Goal: Task Accomplishment & Management: Manage account settings

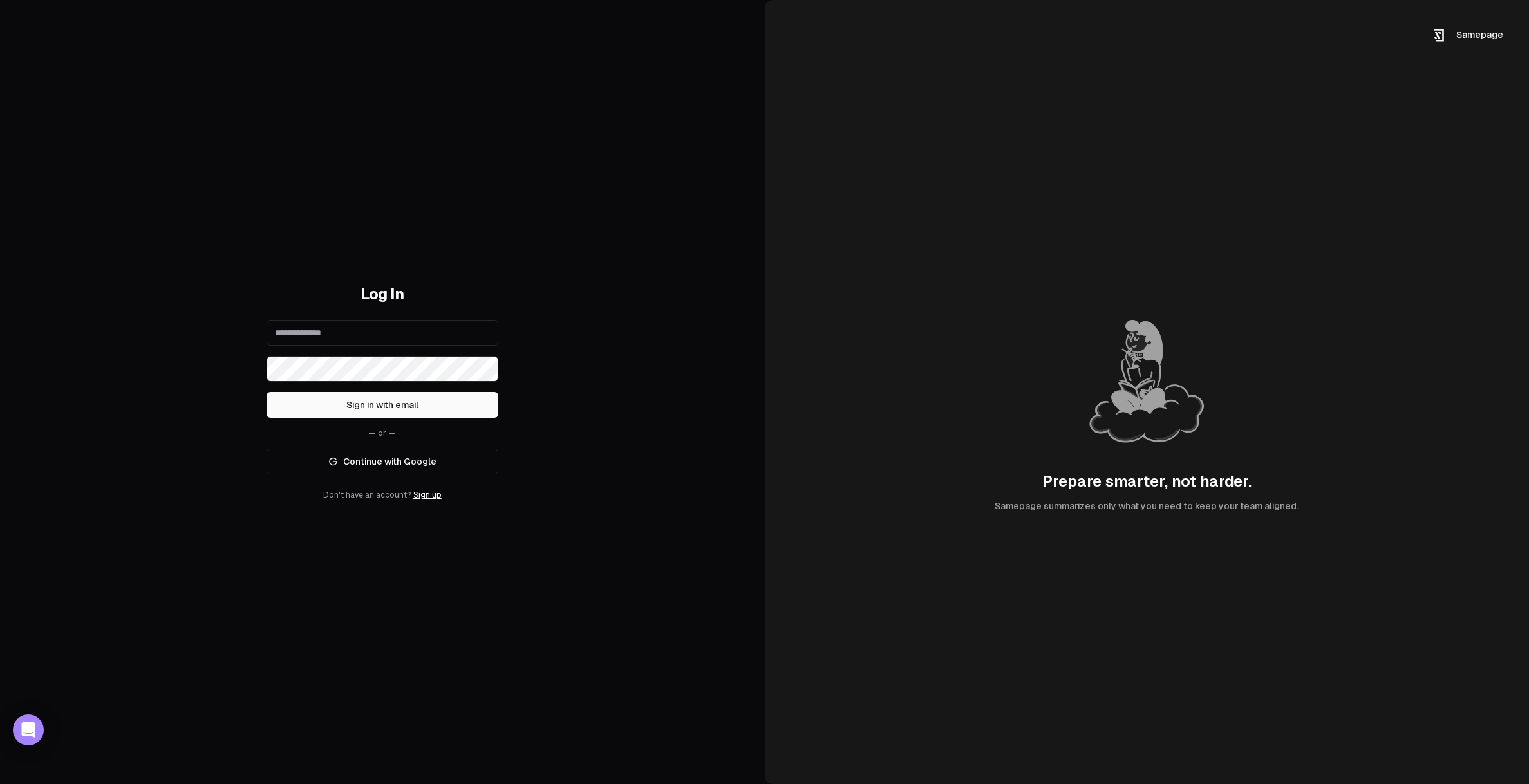
click at [391, 467] on link "Continue with Google" at bounding box center [383, 462] width 232 height 26
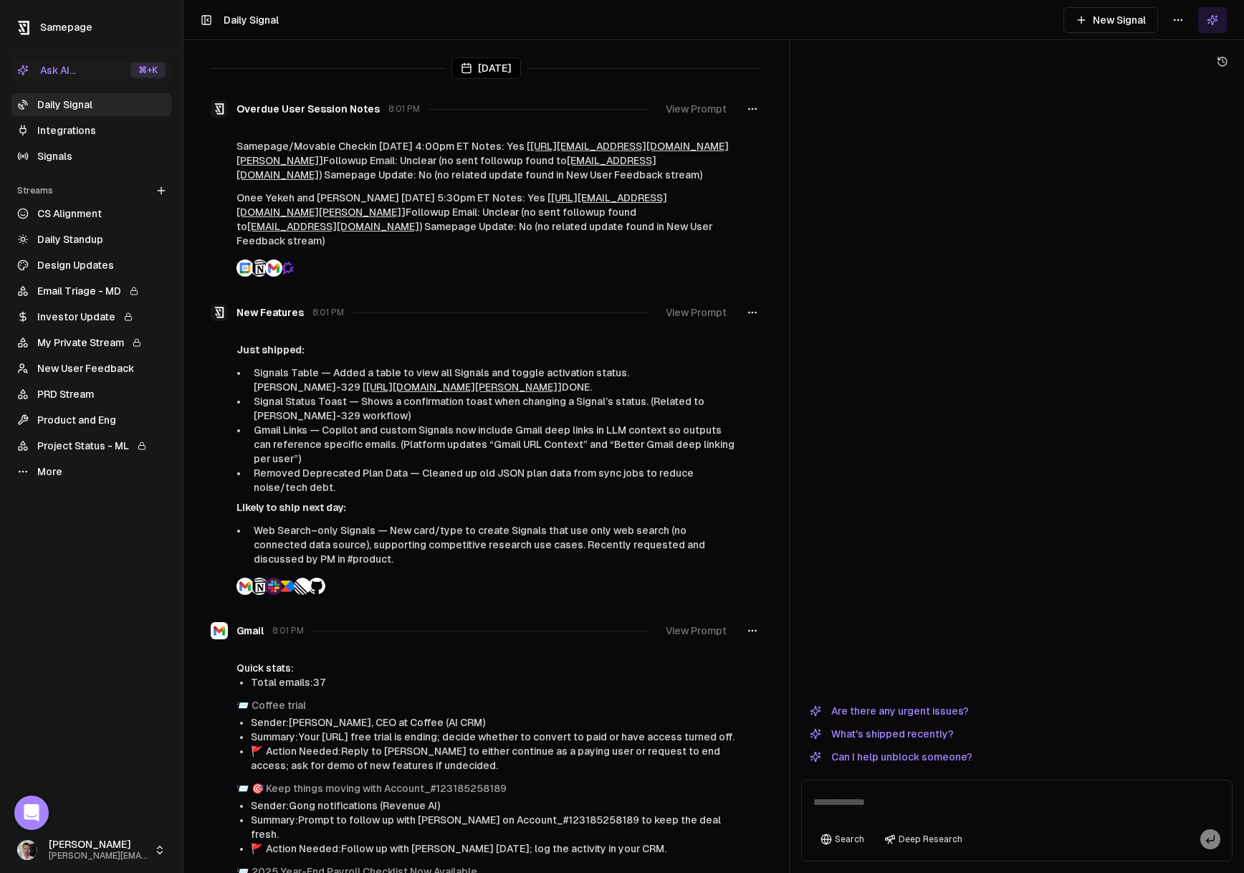
click at [842, 293] on div "[DATE] Overdue User Session Notes 8:01 PM View Prompt Samepage/Movable Checkin …" at bounding box center [713, 436] width 1061 height 873
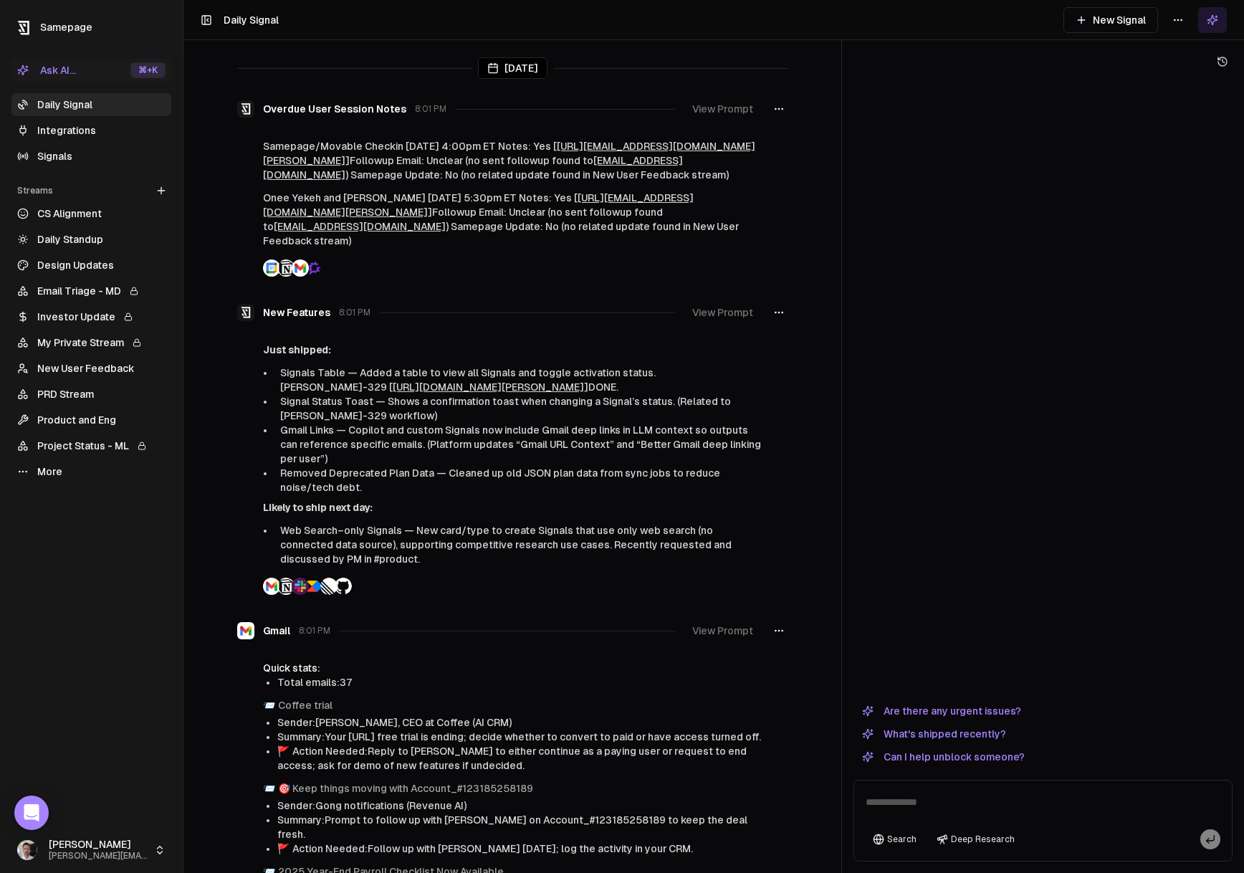
click at [866, 101] on div at bounding box center [1043, 384] width 379 height 625
click at [1176, 19] on html "Samepage Ask AI... ⌘ +K Daily Signal Integrations Signals Streams Create Stream…" at bounding box center [622, 436] width 1244 height 873
click at [1171, 56] on div "Refresh" at bounding box center [1178, 50] width 96 height 23
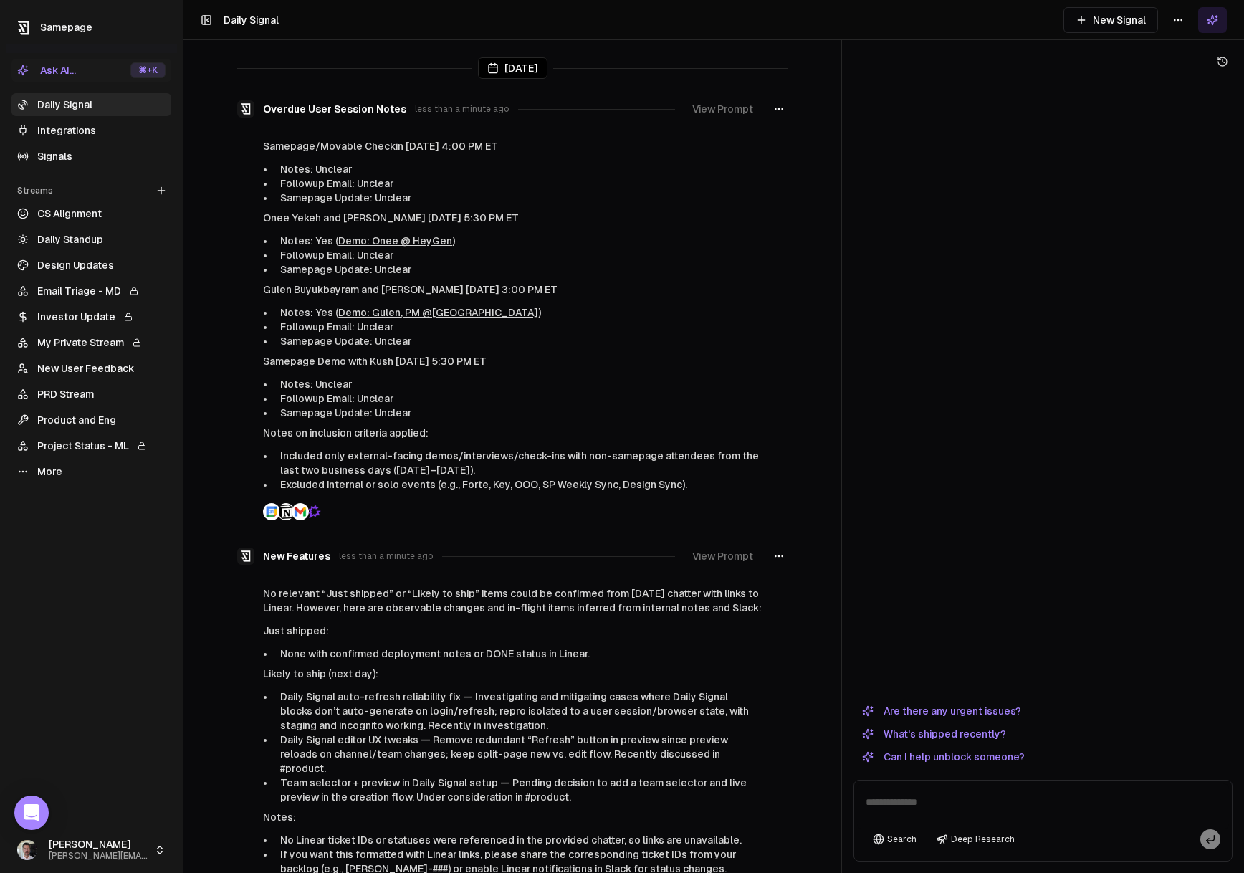
click at [787, 108] on button "button" at bounding box center [778, 109] width 17 height 26
click at [793, 135] on div "Edit signal" at bounding box center [779, 139] width 96 height 23
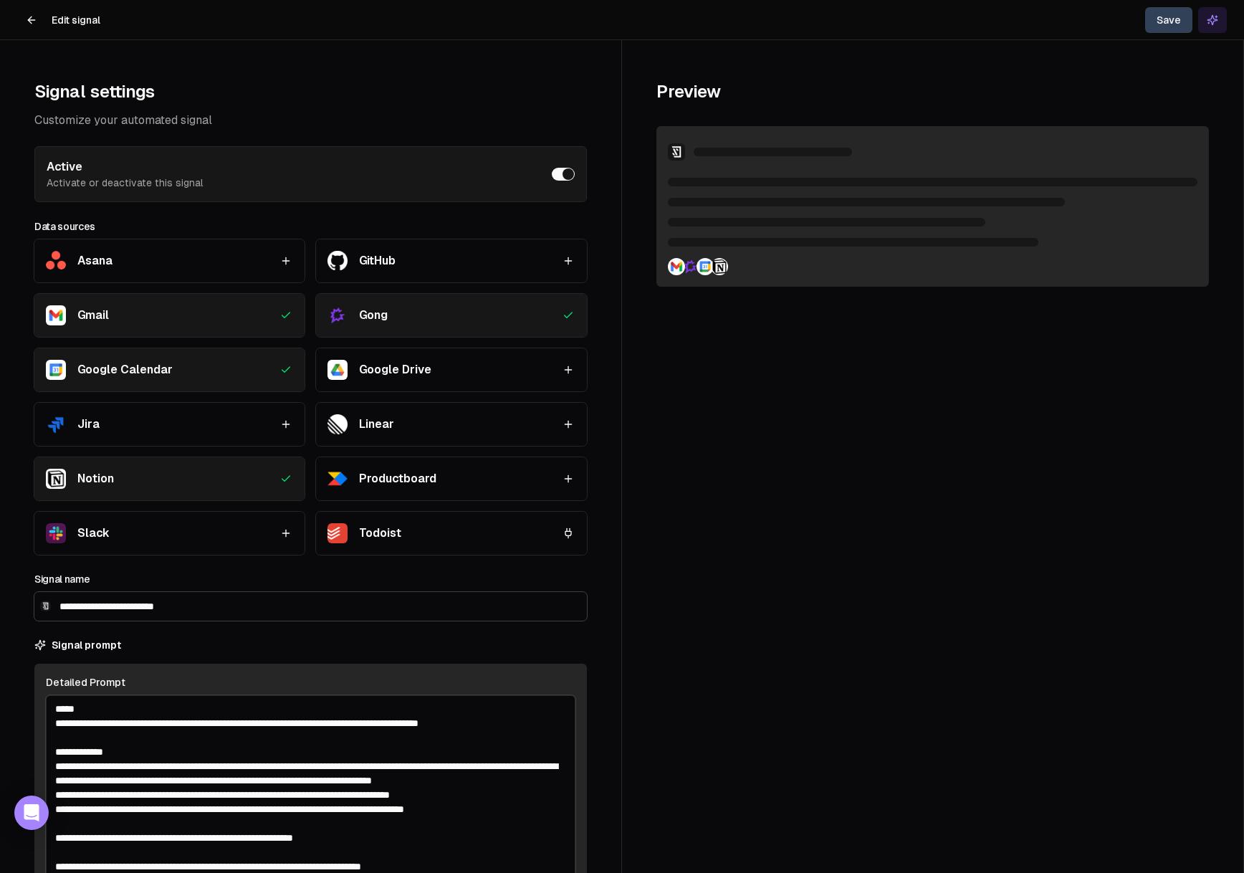
click at [27, 23] on icon at bounding box center [31, 19] width 11 height 11
